Goal: Transaction & Acquisition: Subscribe to service/newsletter

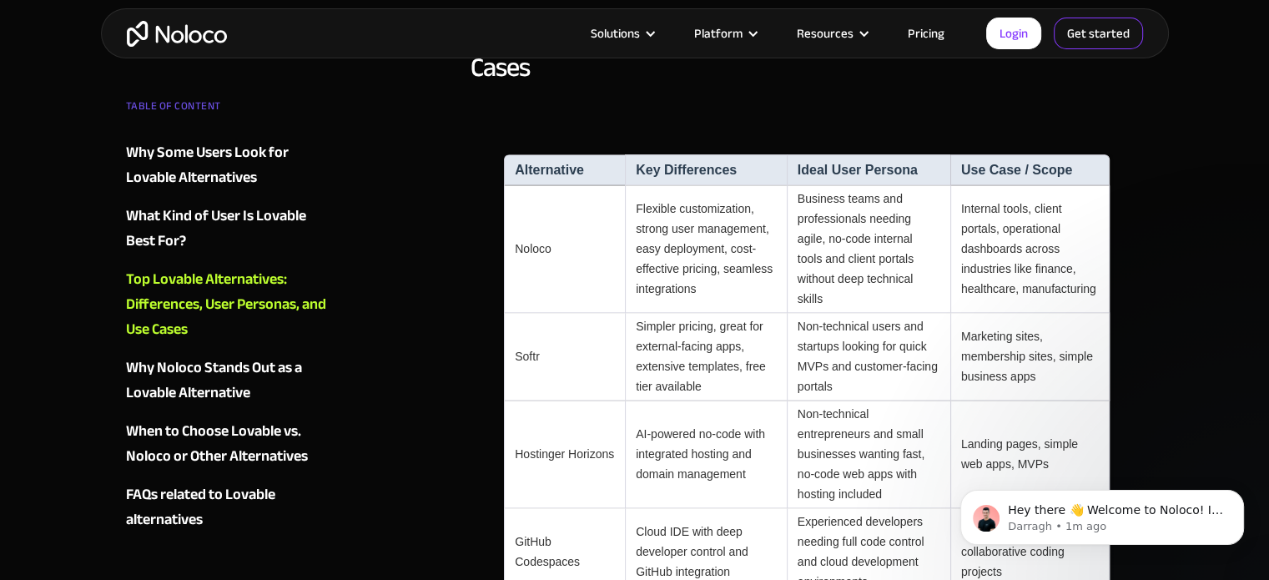
click at [1078, 27] on link "Get started" at bounding box center [1098, 34] width 89 height 32
click at [1009, 35] on link "Login" at bounding box center [1013, 34] width 55 height 32
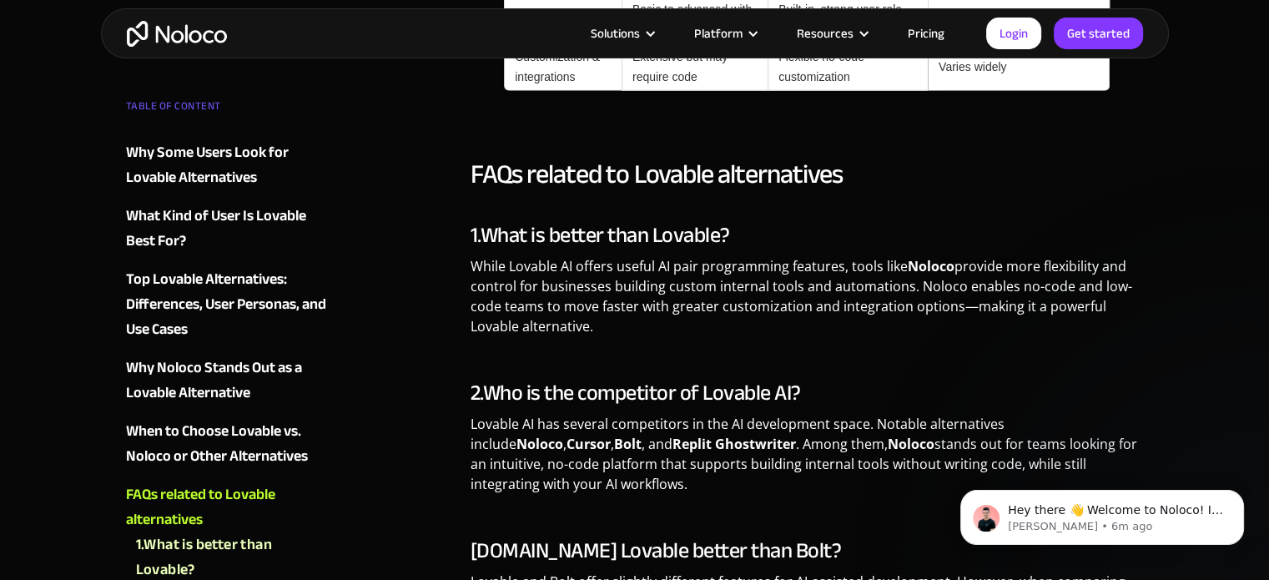
scroll to position [4210, 0]
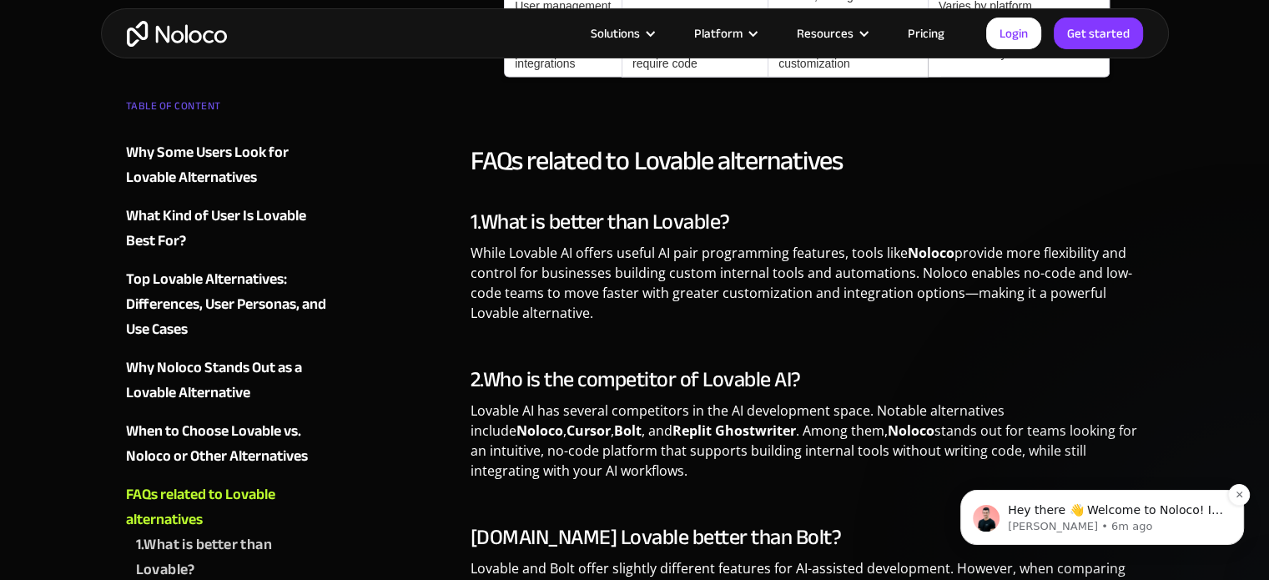
click at [1034, 502] on p "Hey there 👋 Welcome to Noloco! If you have any questions, just reply to this me…" at bounding box center [1115, 510] width 215 height 17
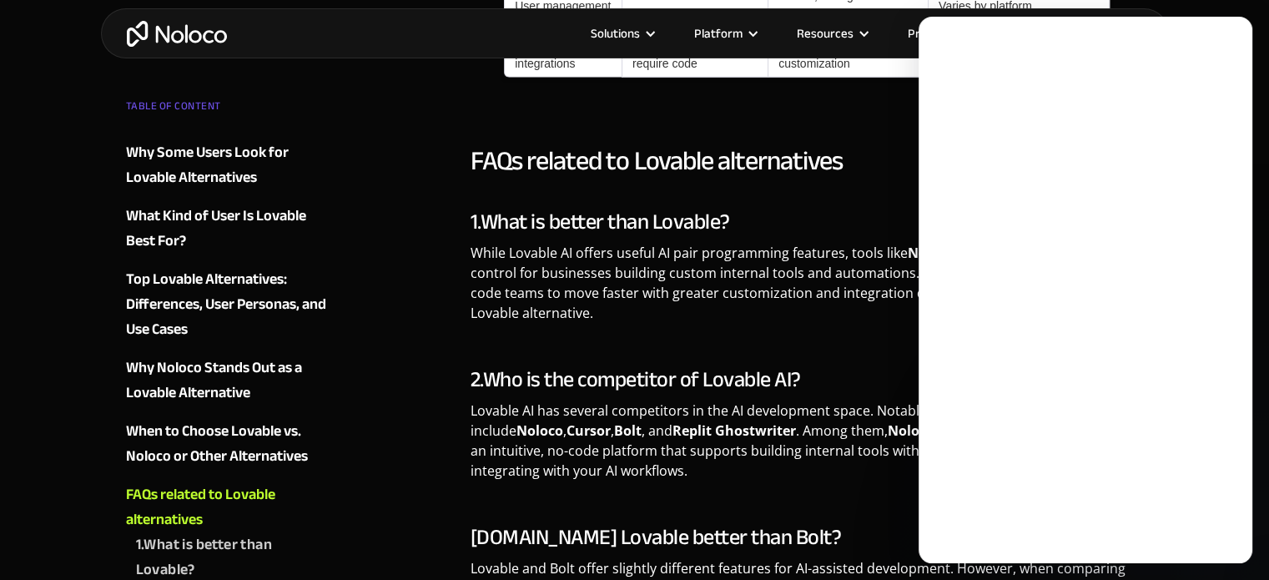
scroll to position [0, 0]
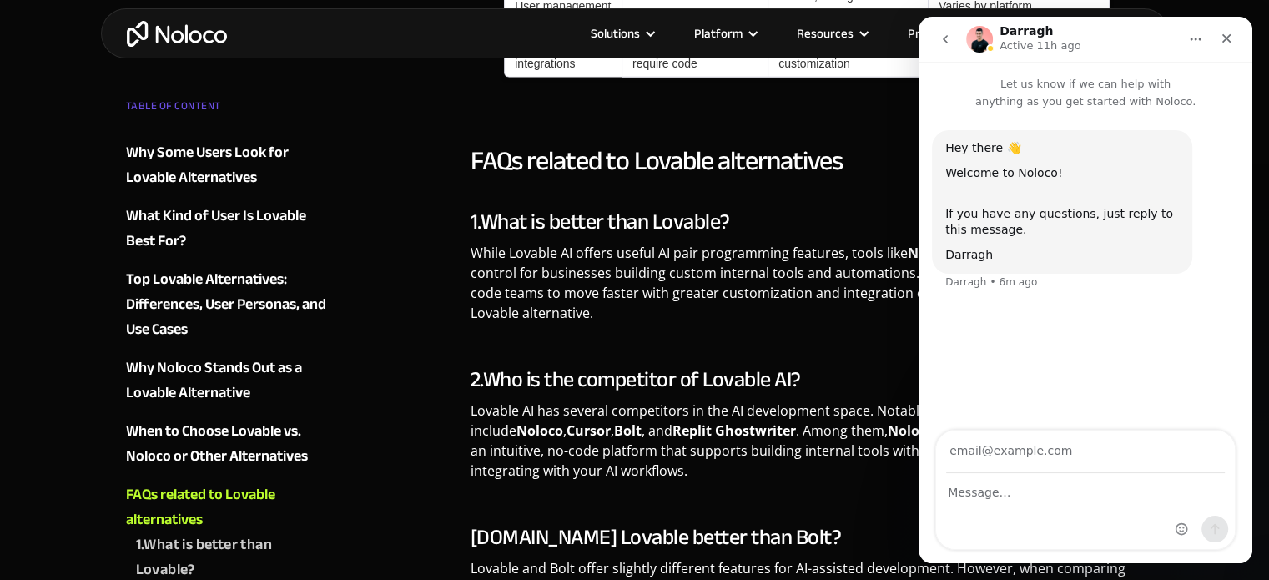
click at [1000, 503] on div "Intercom messenger" at bounding box center [1085, 511] width 299 height 75
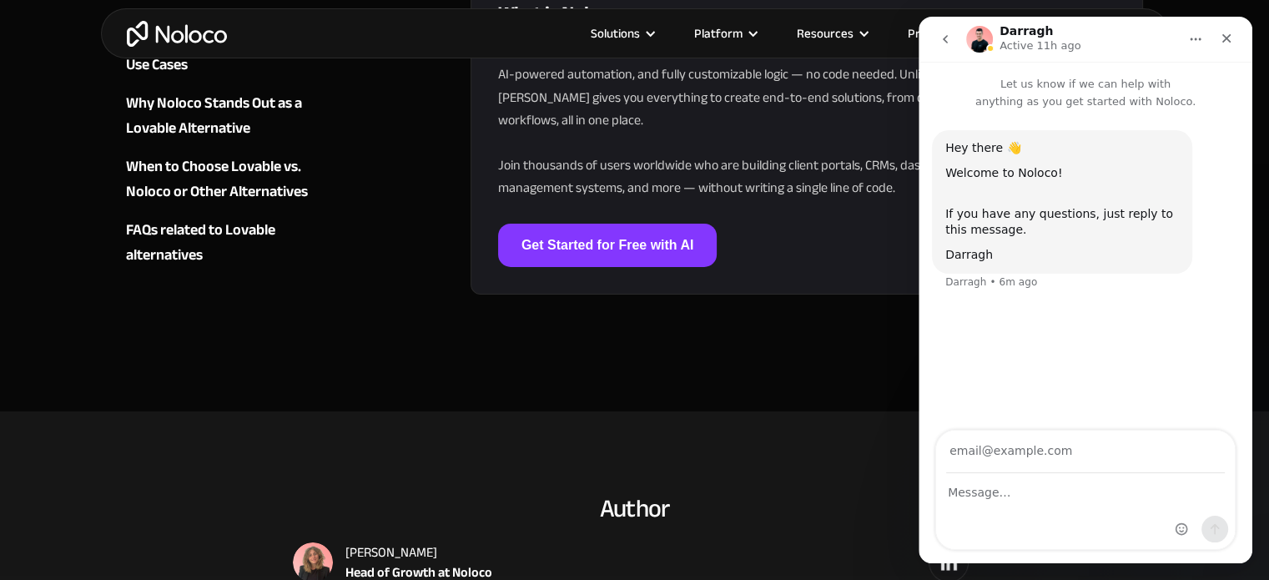
scroll to position [5362, 0]
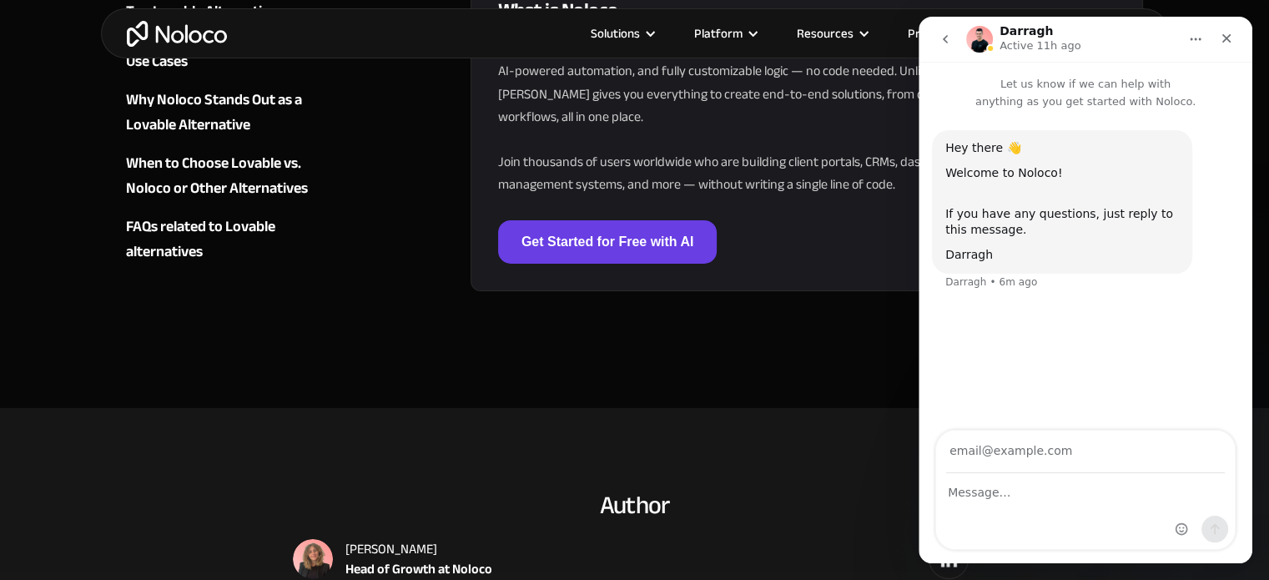
click at [634, 220] on link "Get Started for Free with AI" at bounding box center [607, 241] width 219 height 43
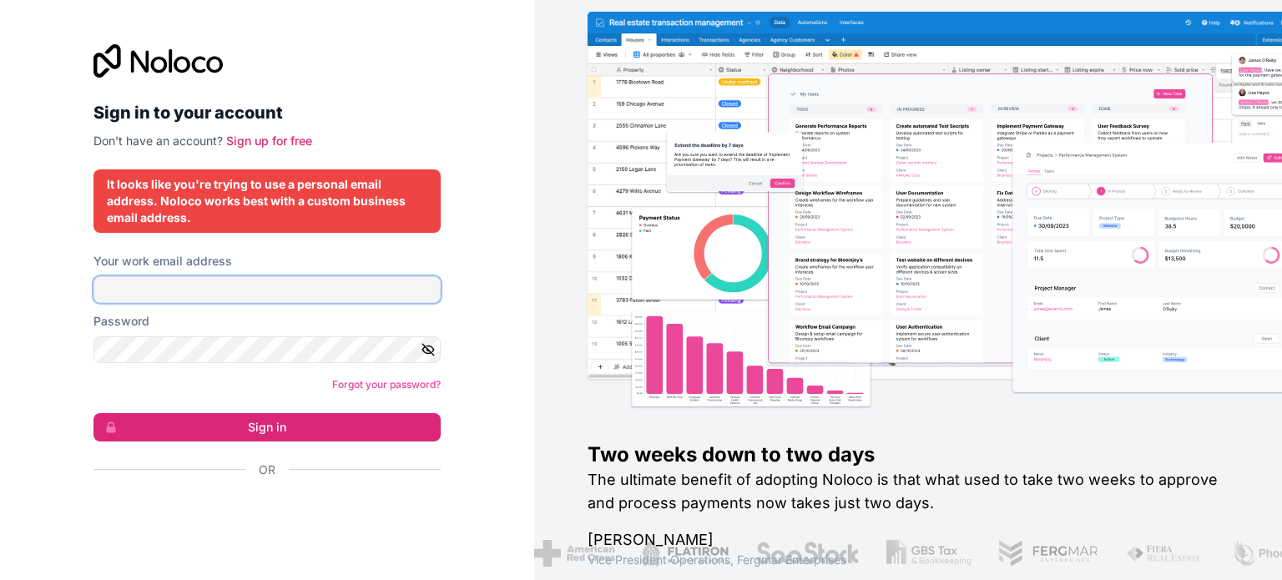
click at [267, 296] on input "Your work email address" at bounding box center [266, 289] width 347 height 27
type input "[EMAIL_ADDRESS][DOMAIN_NAME]"
click at [424, 353] on icon "button" at bounding box center [428, 349] width 15 height 15
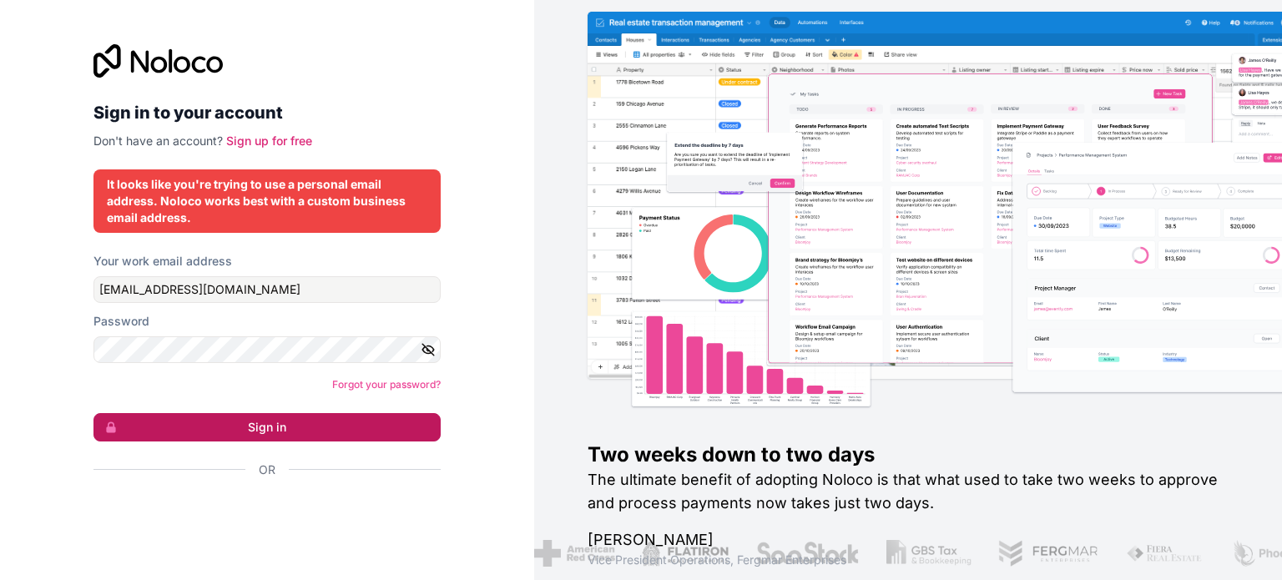
click at [354, 434] on button "Sign in" at bounding box center [266, 427] width 347 height 28
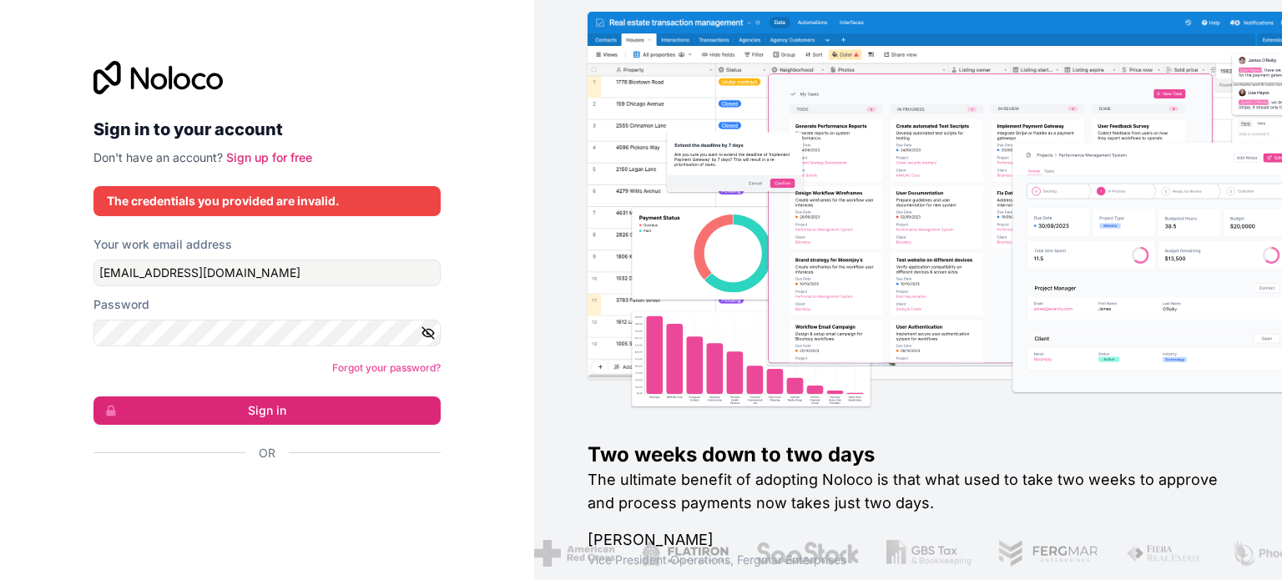
click at [423, 331] on icon "button" at bounding box center [428, 333] width 12 height 8
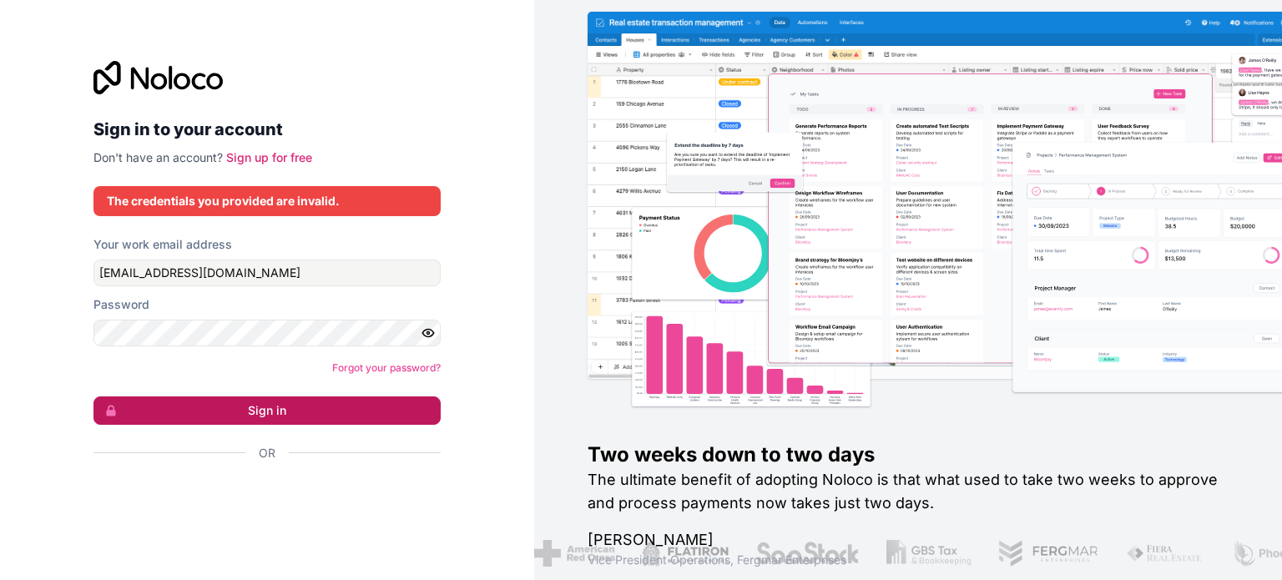
click at [280, 416] on button "Sign in" at bounding box center [266, 410] width 347 height 28
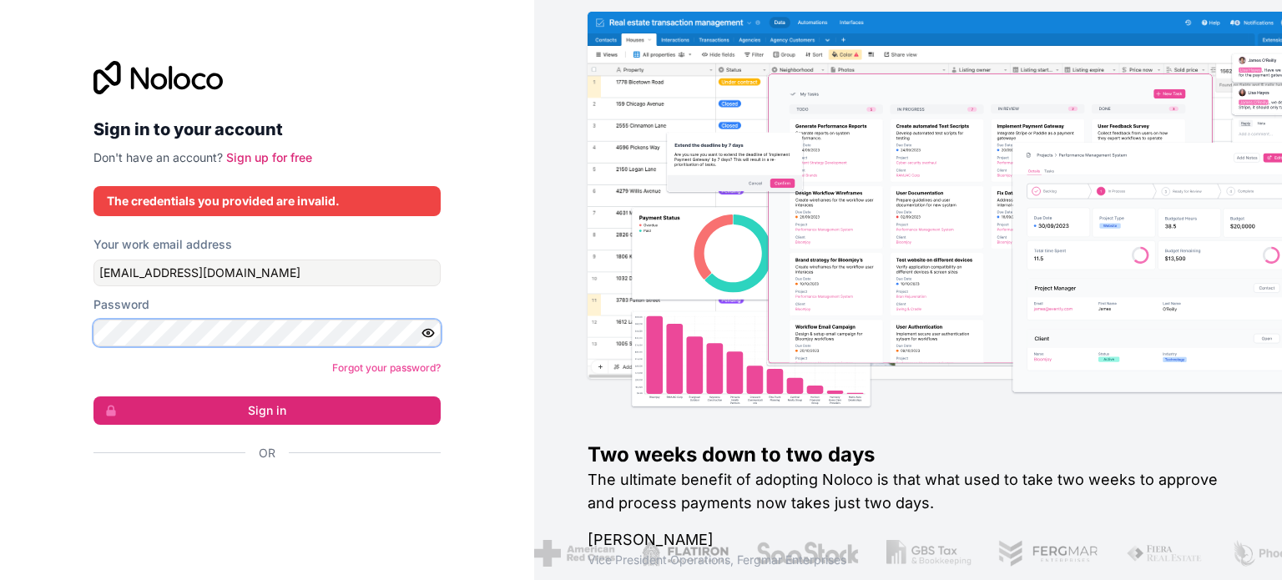
click at [93, 396] on button "Sign in" at bounding box center [266, 410] width 347 height 28
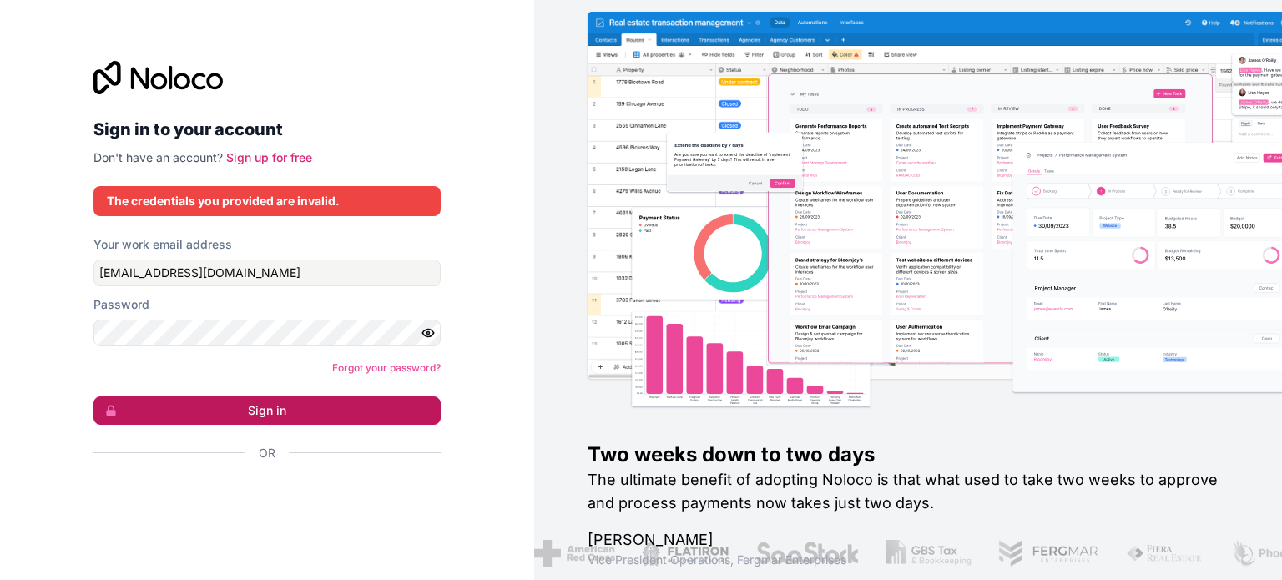
click at [249, 411] on button "Sign in" at bounding box center [266, 410] width 347 height 28
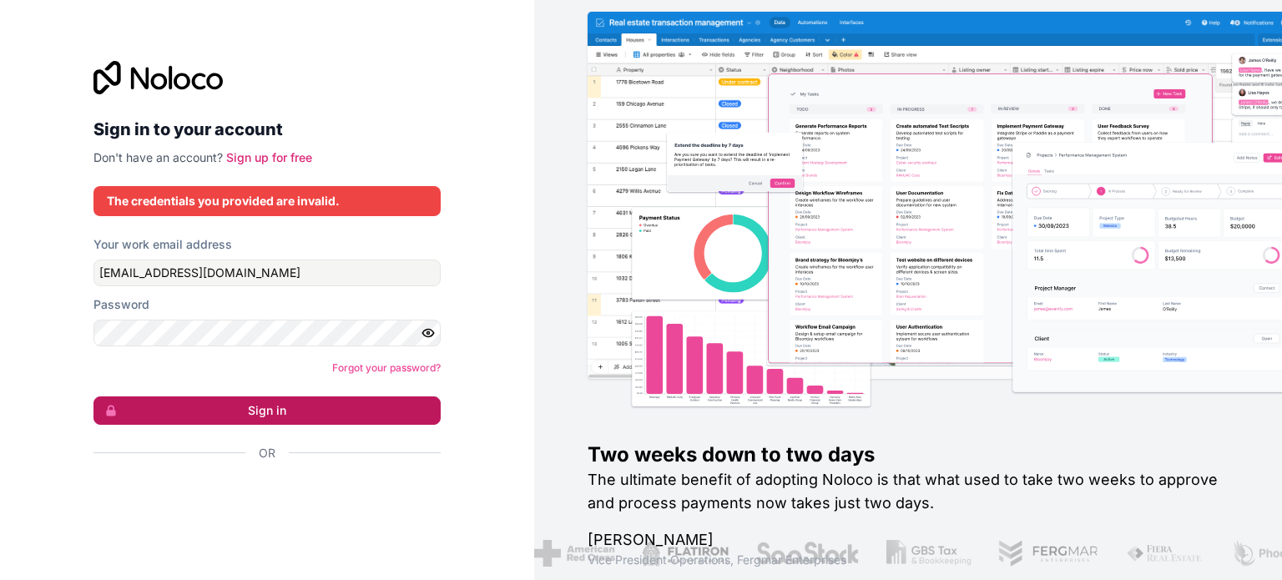
drag, startPoint x: 249, startPoint y: 411, endPoint x: 309, endPoint y: 420, distance: 59.9
click at [309, 420] on button "Sign in" at bounding box center [266, 410] width 347 height 28
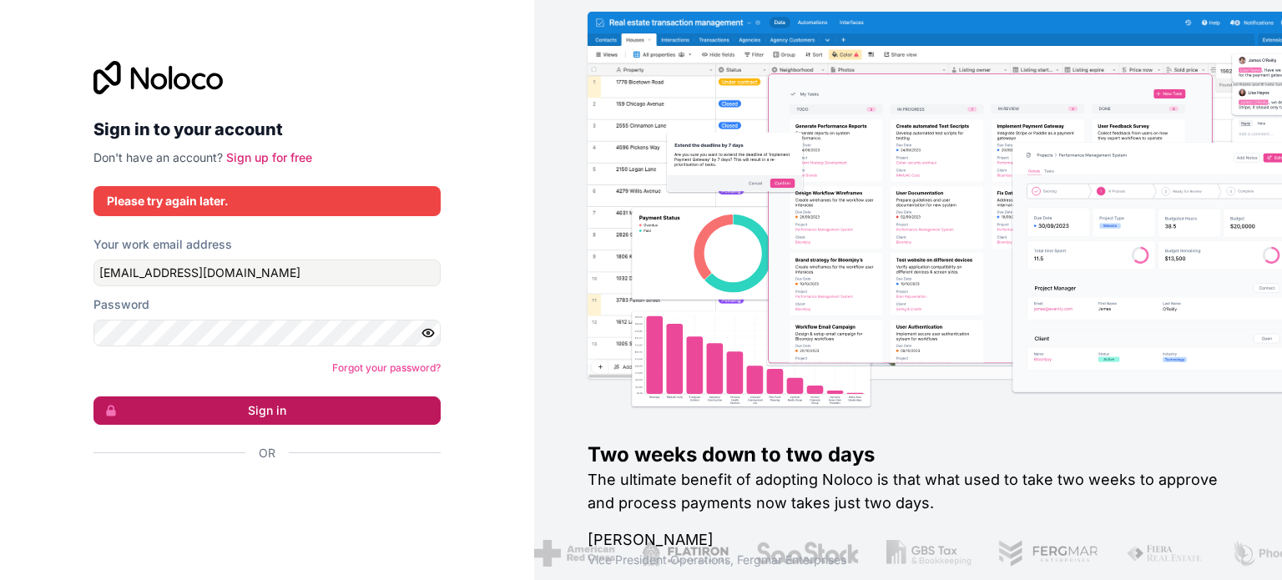
click at [309, 420] on button "Sign in" at bounding box center [266, 410] width 347 height 28
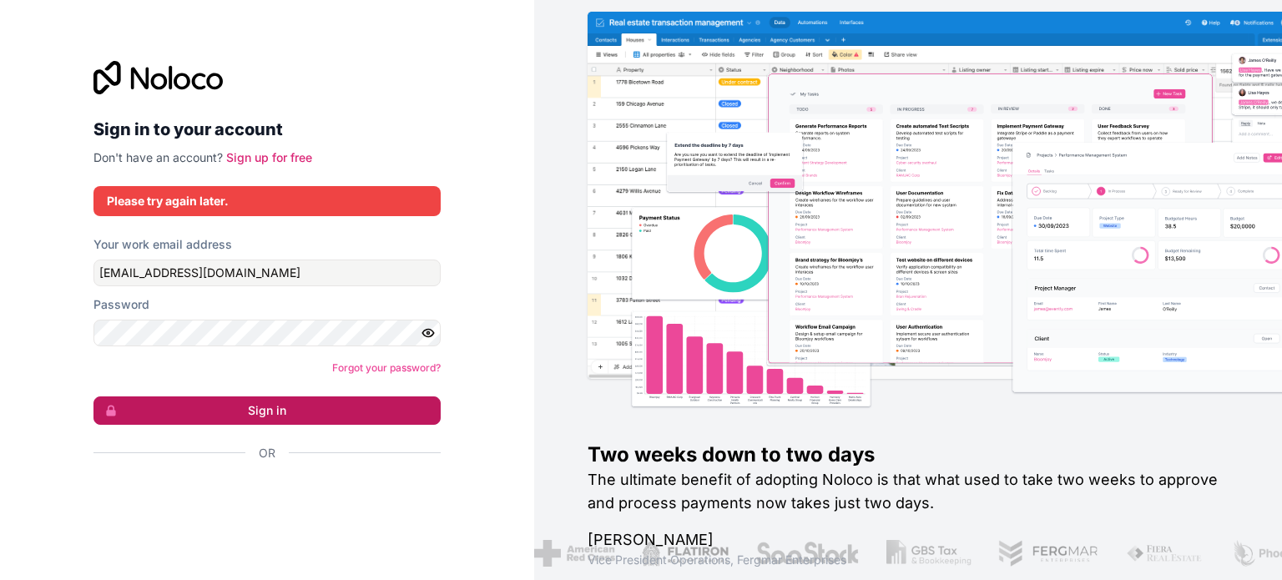
click at [309, 420] on button "Sign in" at bounding box center [266, 410] width 347 height 28
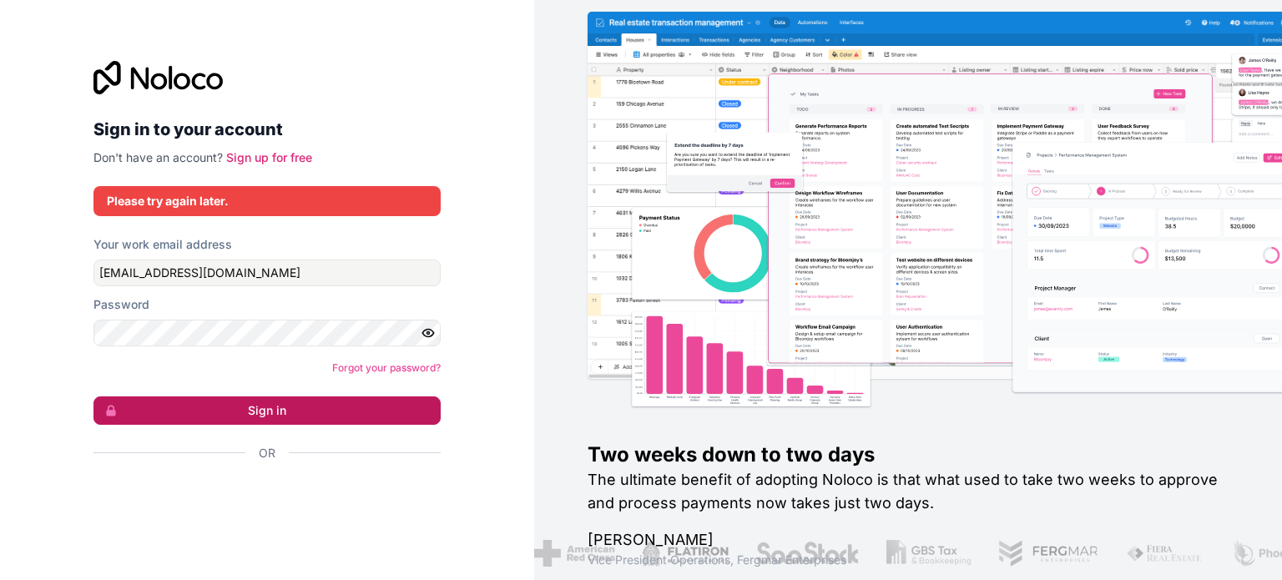
click at [309, 420] on button "Sign in" at bounding box center [266, 410] width 347 height 28
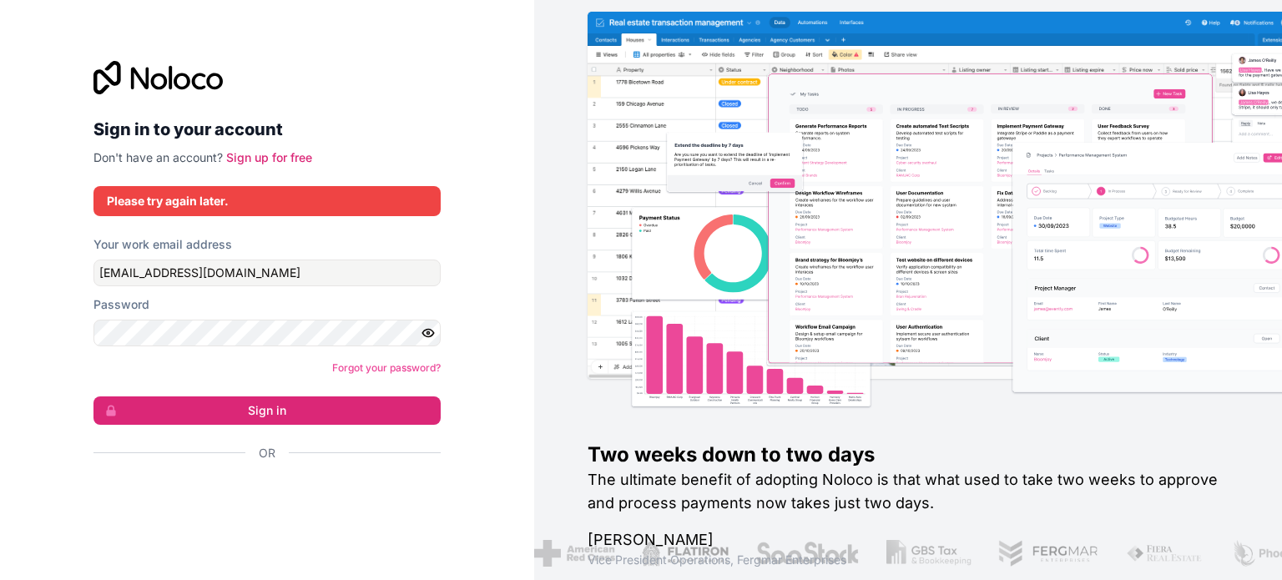
click at [434, 327] on icon "button" at bounding box center [428, 332] width 15 height 15
drag, startPoint x: 319, startPoint y: 395, endPoint x: 341, endPoint y: 363, distance: 38.9
click at [341, 363] on form "Your work email address premmokashi2107@gmail.com Password Forgot your password…" at bounding box center [266, 378] width 347 height 284
click at [341, 363] on link "Forgot your password?" at bounding box center [386, 367] width 108 height 13
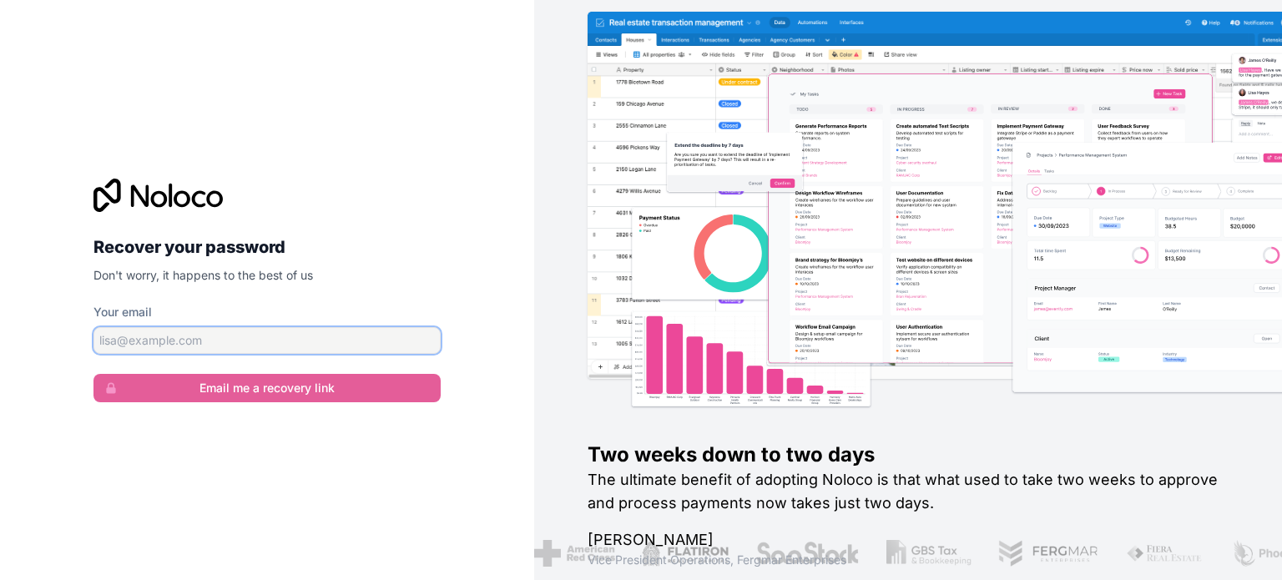
click at [285, 342] on input "Your email" at bounding box center [266, 340] width 347 height 27
type input "[EMAIL_ADDRESS][DOMAIN_NAME]"
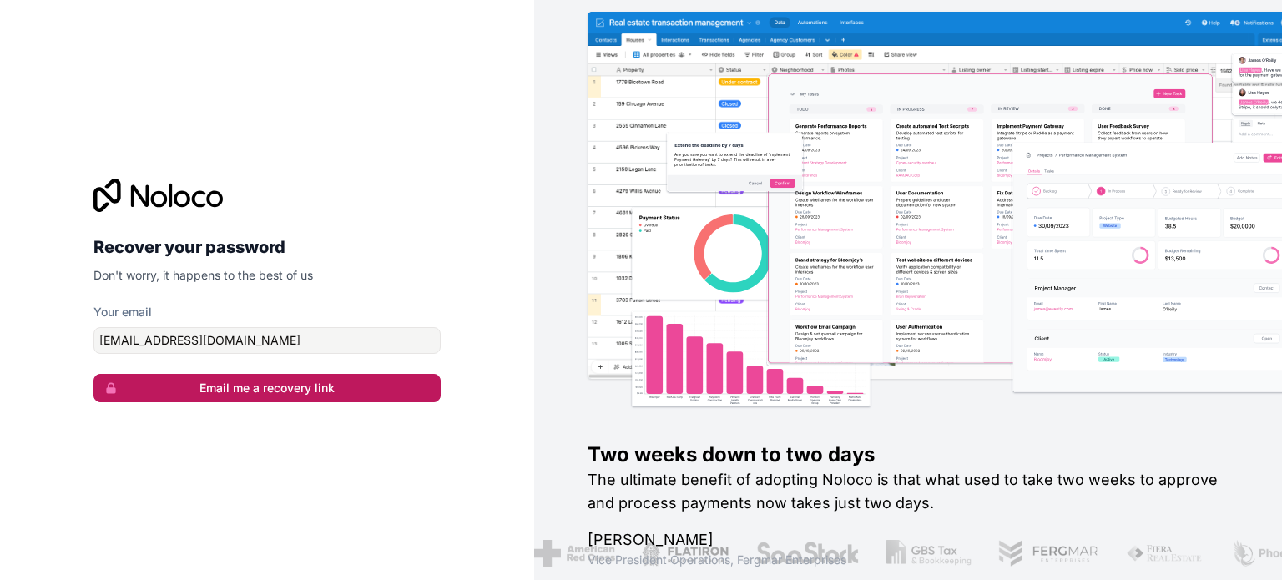
click at [285, 392] on button "Email me a recovery link" at bounding box center [266, 388] width 347 height 28
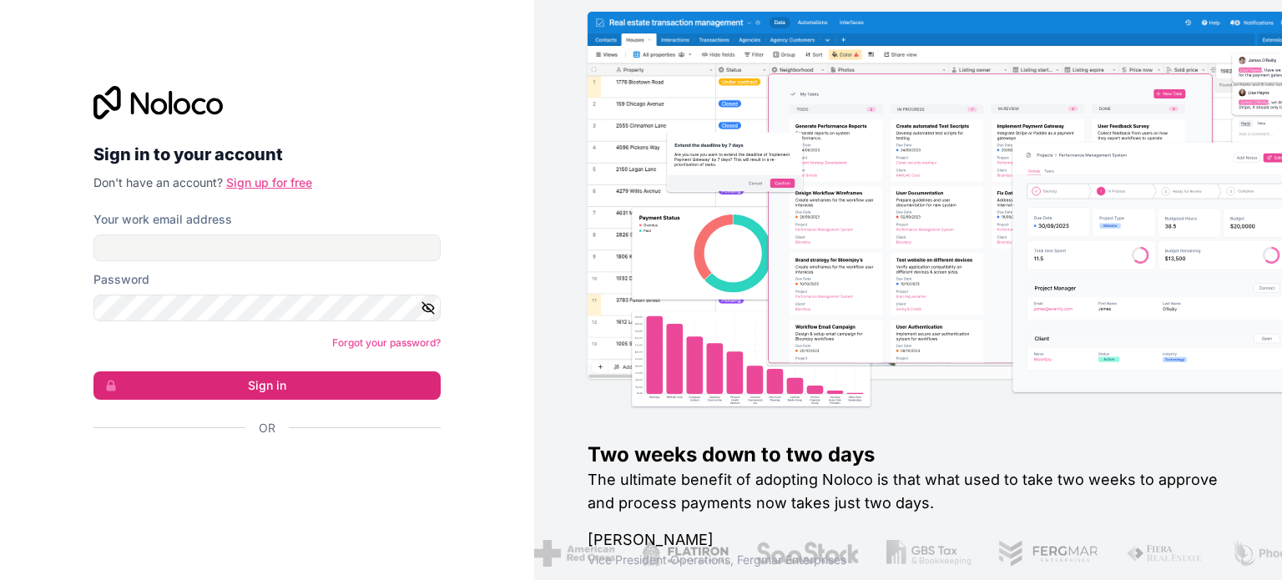
click at [259, 181] on link "Sign up for free" at bounding box center [269, 182] width 86 height 14
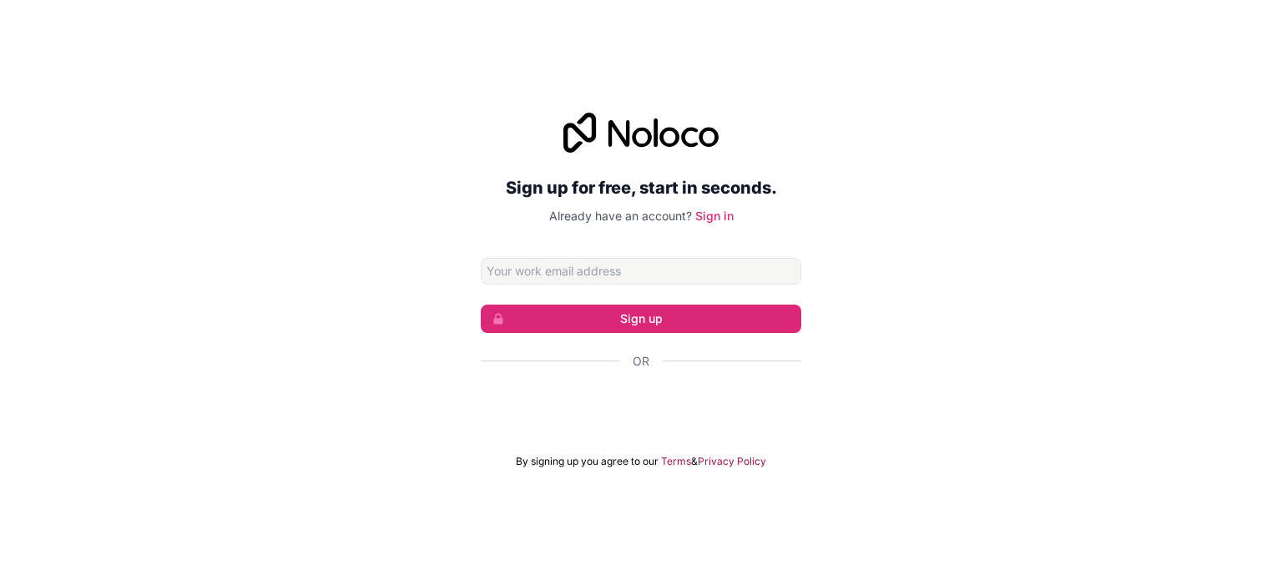
click at [555, 263] on input "Email address" at bounding box center [641, 271] width 320 height 27
type input "[EMAIL_ADDRESS][DOMAIN_NAME]"
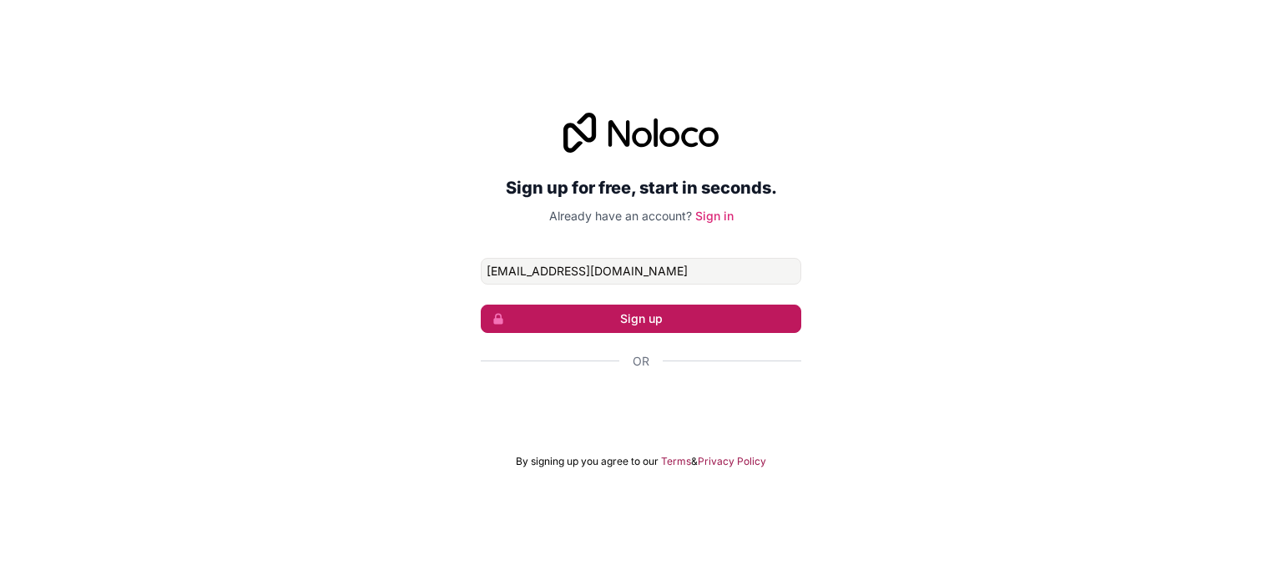
click at [620, 327] on button "Sign up" at bounding box center [641, 319] width 320 height 28
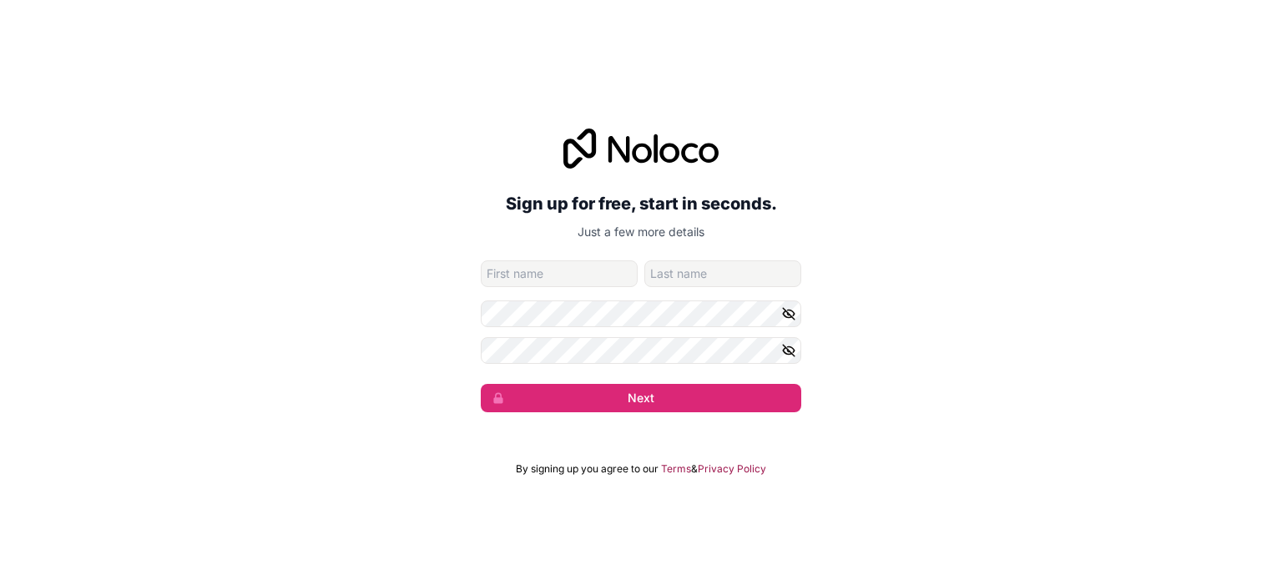
click at [573, 275] on input "given-name" at bounding box center [559, 273] width 157 height 27
type input "Prem"
click at [678, 282] on input "family-name" at bounding box center [722, 273] width 157 height 27
type input "Mokashi"
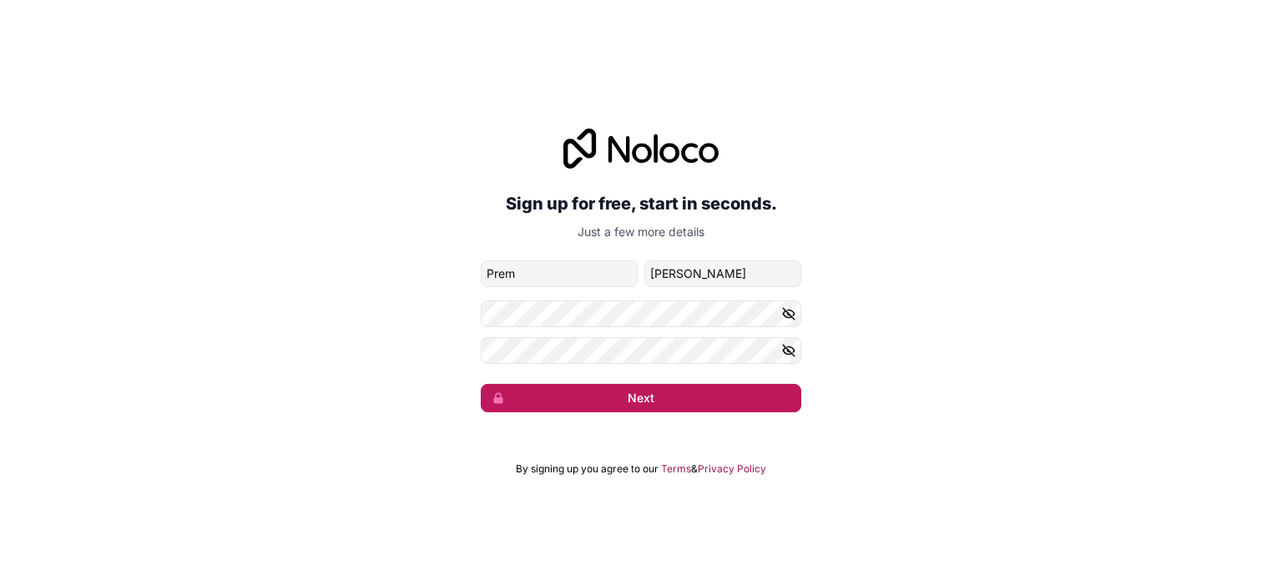
click at [637, 401] on button "Next" at bounding box center [641, 398] width 320 height 28
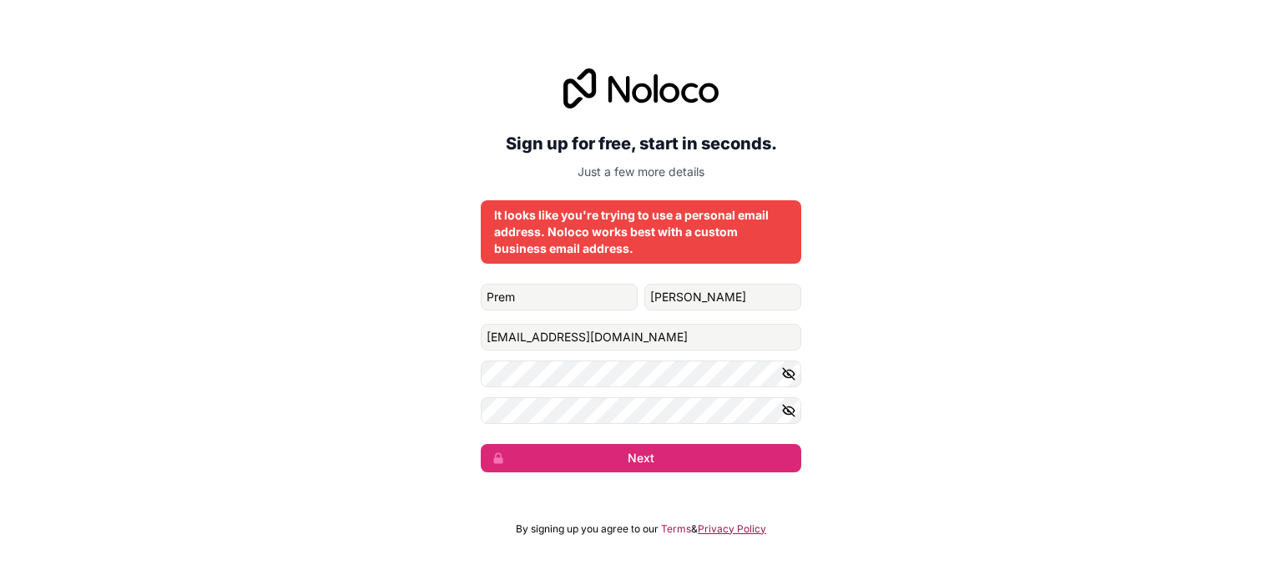
click at [717, 530] on link "Privacy Policy" at bounding box center [732, 528] width 68 height 13
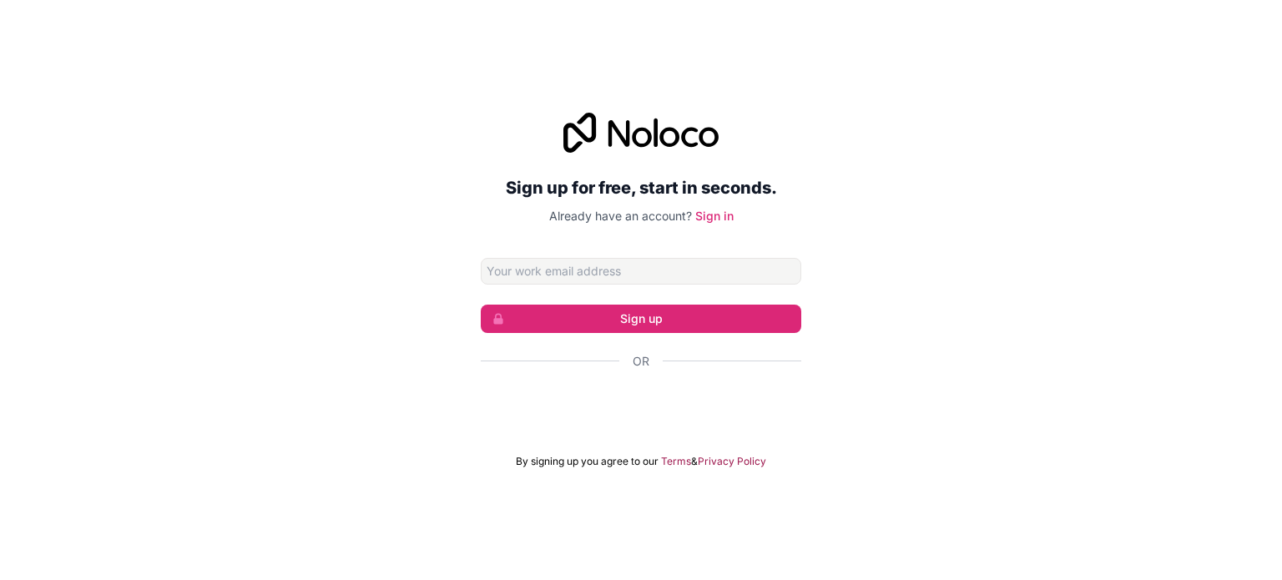
click at [682, 261] on input "Email address" at bounding box center [641, 271] width 320 height 27
type input "[EMAIL_ADDRESS][DOMAIN_NAME]"
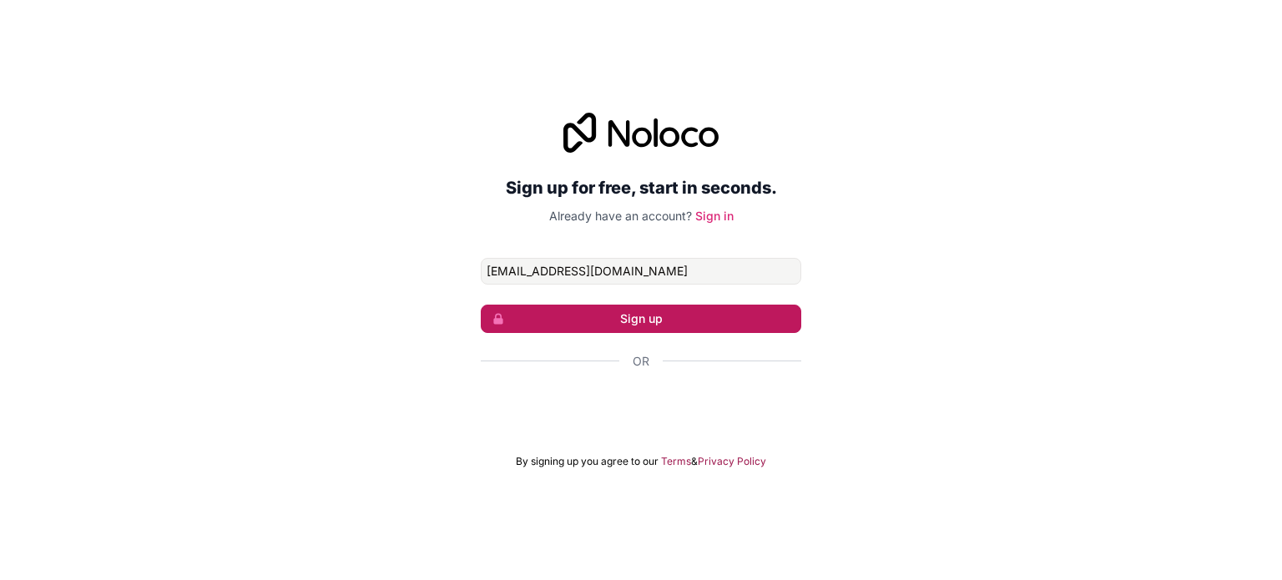
click at [654, 330] on button "Sign up" at bounding box center [641, 319] width 320 height 28
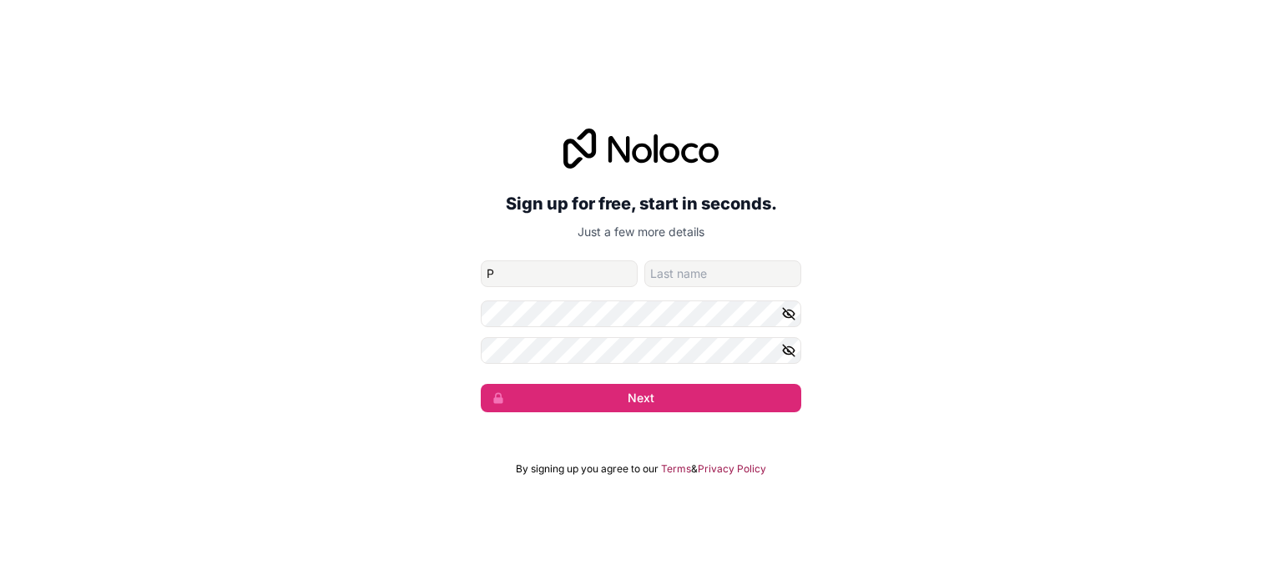
type input "P"
click at [691, 278] on input "family-name" at bounding box center [722, 273] width 157 height 27
type input "M"
click at [795, 313] on icon "button" at bounding box center [788, 313] width 15 height 15
click at [785, 356] on icon "button" at bounding box center [788, 350] width 15 height 15
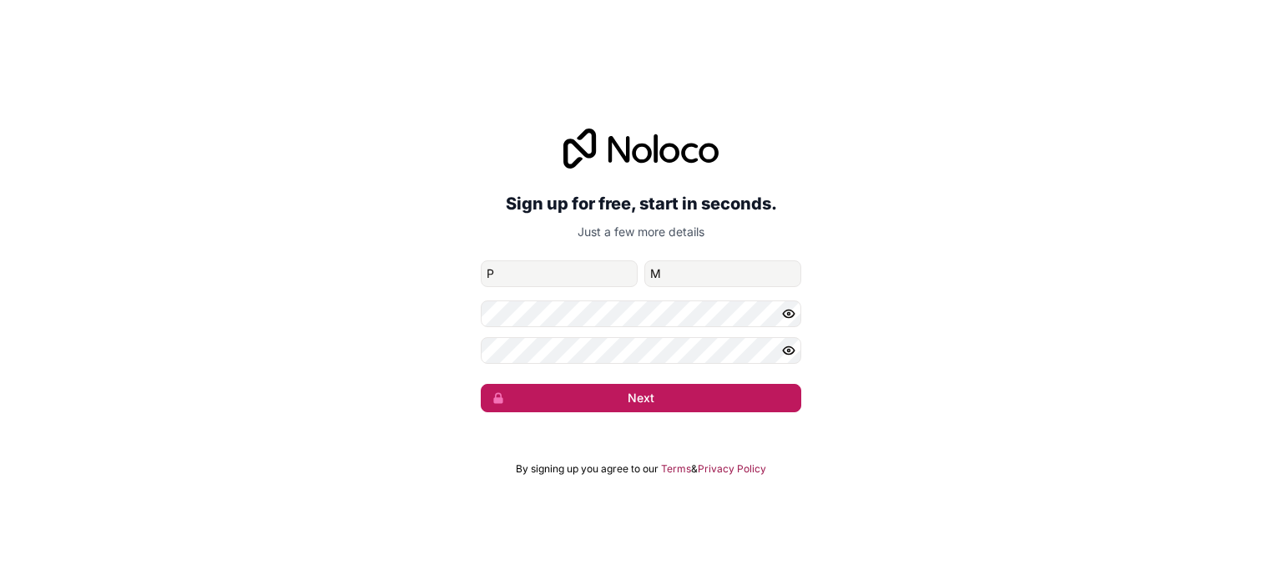
click at [644, 403] on button "Next" at bounding box center [641, 398] width 320 height 28
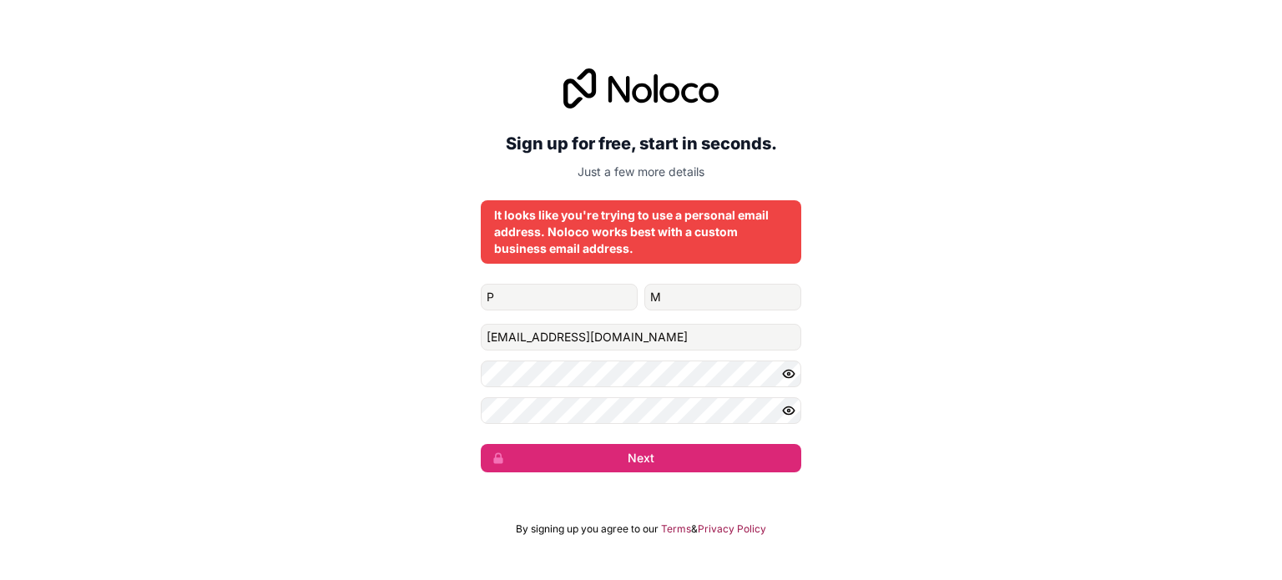
drag, startPoint x: 644, startPoint y: 403, endPoint x: 884, endPoint y: 124, distance: 368.0
click at [884, 124] on div "Sign up for free, start in seconds. Just a few more details It looks like you'r…" at bounding box center [641, 270] width 1282 height 451
